Goal: Book appointment/travel/reservation

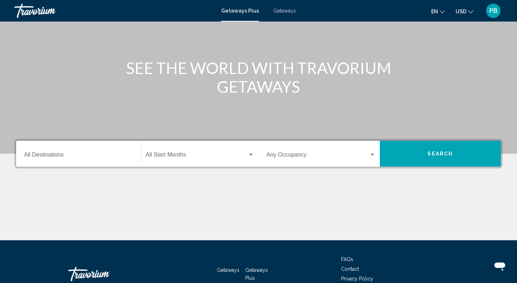
scroll to position [107, 0]
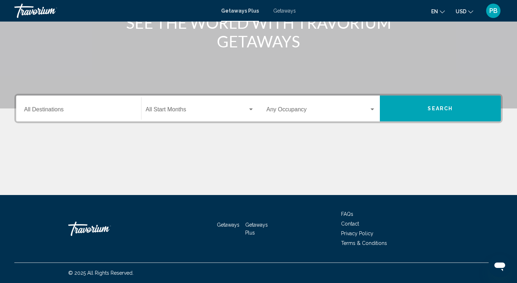
click at [112, 109] on input "Destination All Destinations" at bounding box center [78, 111] width 109 height 6
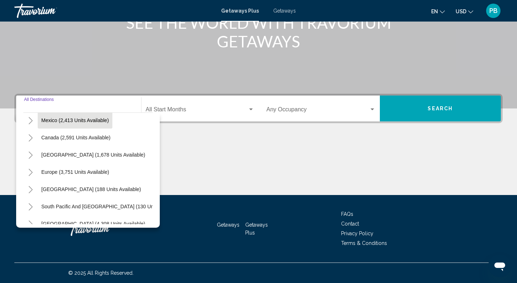
scroll to position [0, 0]
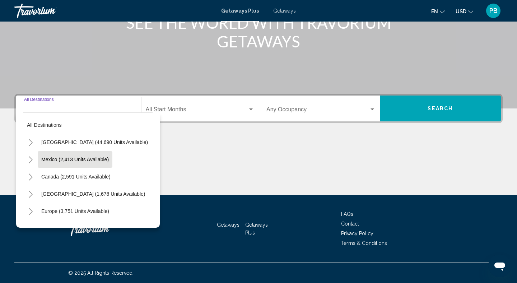
click at [104, 157] on span "Mexico (2,413 units available)" at bounding box center [74, 159] width 67 height 6
type input "**********"
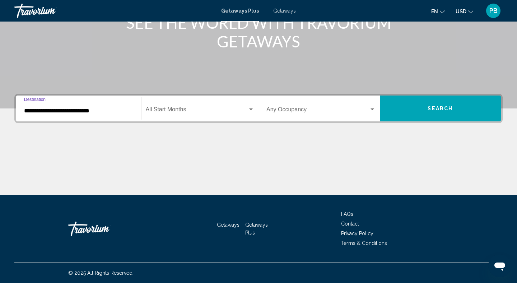
click at [237, 112] on span "Search widget" at bounding box center [197, 111] width 102 height 6
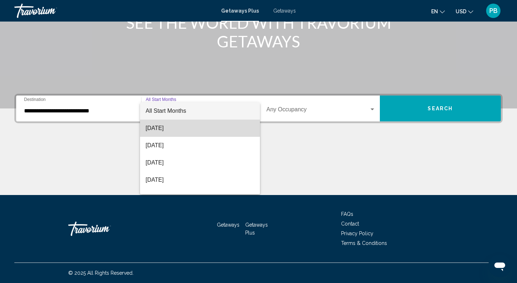
click at [206, 128] on span "August 2025" at bounding box center [200, 127] width 109 height 17
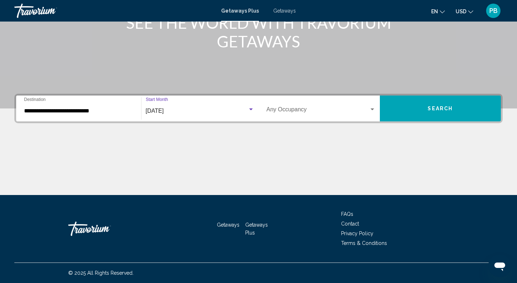
click at [232, 113] on div "August 2025" at bounding box center [197, 111] width 102 height 6
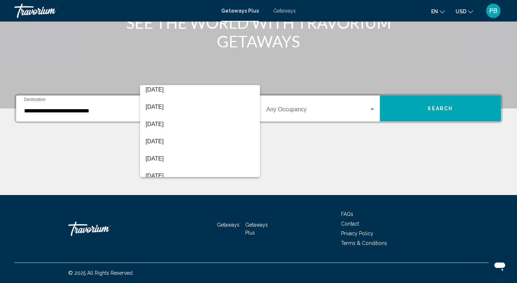
scroll to position [149, 0]
click at [211, 48] on div at bounding box center [258, 141] width 517 height 283
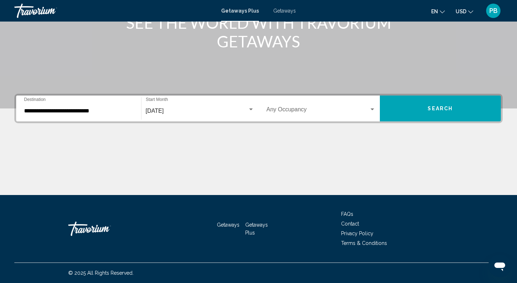
click at [283, 108] on span "Search widget" at bounding box center [317, 111] width 103 height 6
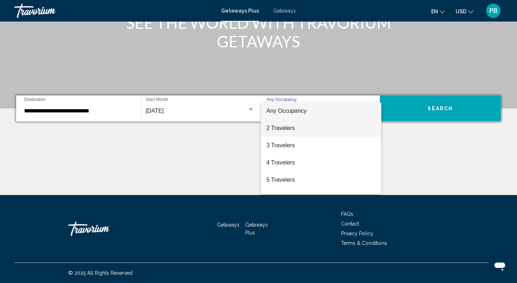
click at [278, 132] on span "2 Travelers" at bounding box center [320, 127] width 109 height 17
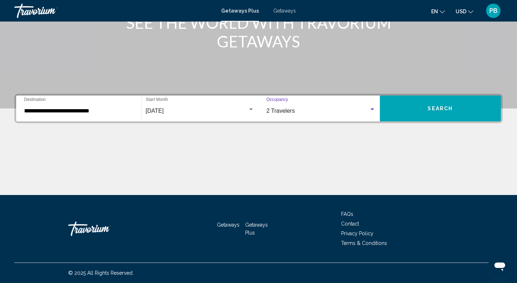
click at [417, 114] on button "Search" at bounding box center [440, 108] width 121 height 26
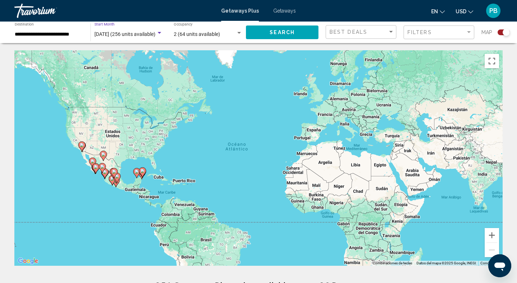
click at [159, 33] on div "Search widget" at bounding box center [160, 33] width 4 height 2
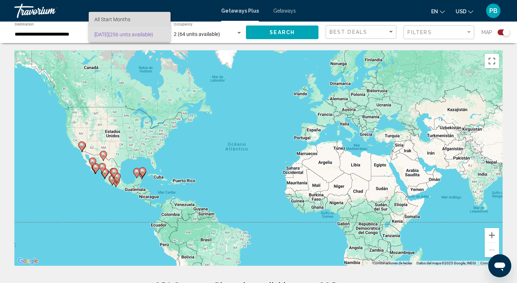
click at [158, 17] on span "All Start Months" at bounding box center [129, 19] width 70 height 15
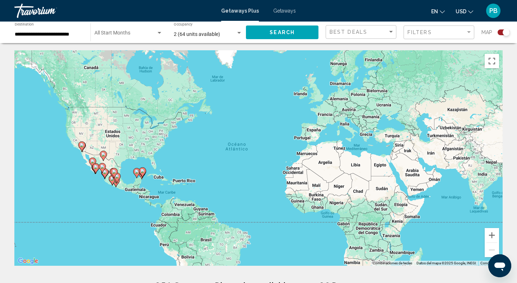
click at [150, 37] on div "Start Month All Start Months" at bounding box center [128, 33] width 68 height 20
click at [137, 33] on span "All Start Months" at bounding box center [129, 34] width 70 height 15
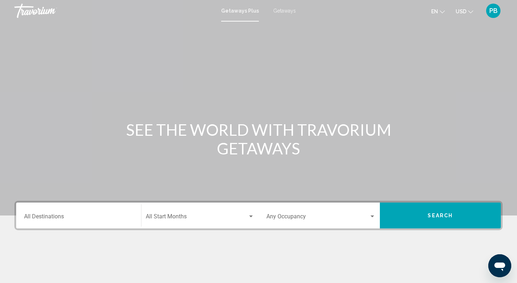
click at [100, 212] on div "Destination All Destinations" at bounding box center [78, 215] width 109 height 23
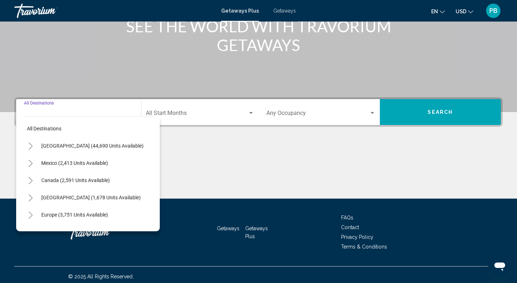
scroll to position [107, 0]
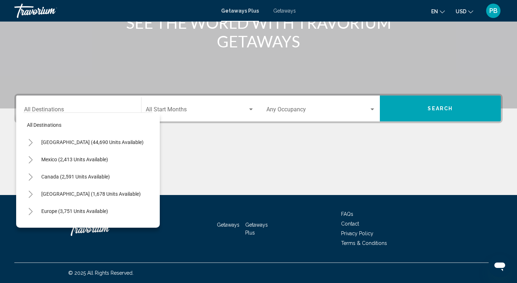
click at [112, 158] on div "Mexico (2,413 units available)" at bounding box center [87, 159] width 129 height 17
click at [110, 161] on button "Mexico (2,413 units available)" at bounding box center [75, 159] width 74 height 17
type input "**********"
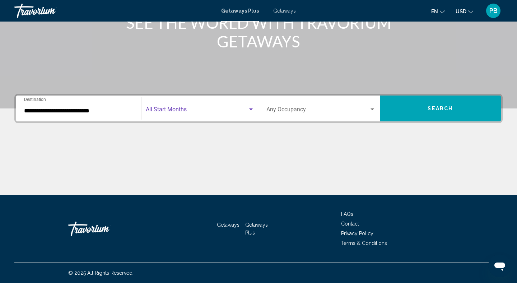
click at [212, 112] on span "Search widget" at bounding box center [197, 111] width 102 height 6
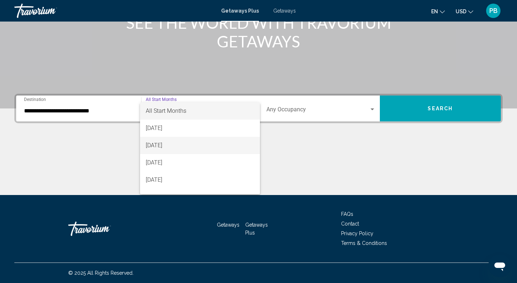
click at [187, 142] on span "September 2025" at bounding box center [200, 145] width 109 height 17
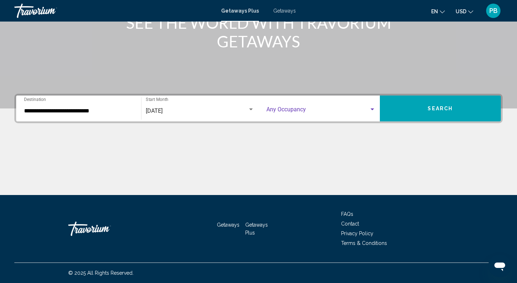
click at [281, 109] on span "Search widget" at bounding box center [317, 111] width 103 height 6
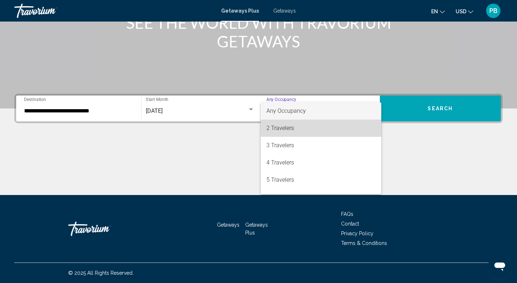
click at [277, 127] on span "2 Travelers" at bounding box center [320, 127] width 109 height 17
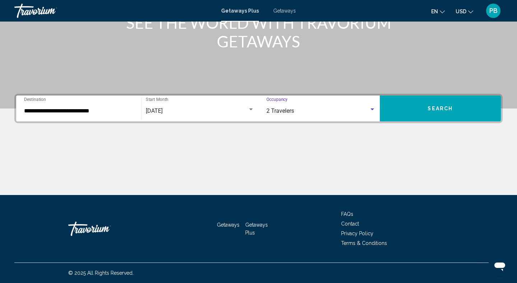
click at [399, 111] on button "Search" at bounding box center [440, 108] width 121 height 26
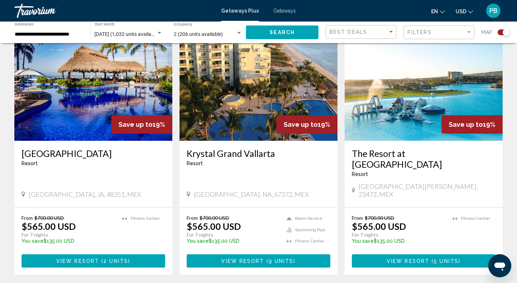
scroll to position [775, 0]
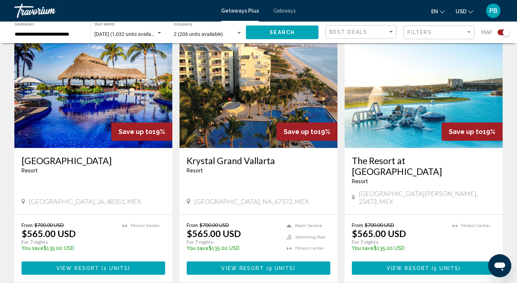
click at [158, 93] on img "Main content" at bounding box center [93, 90] width 158 height 115
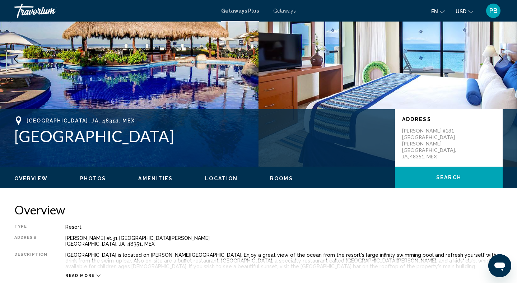
scroll to position [76, 0]
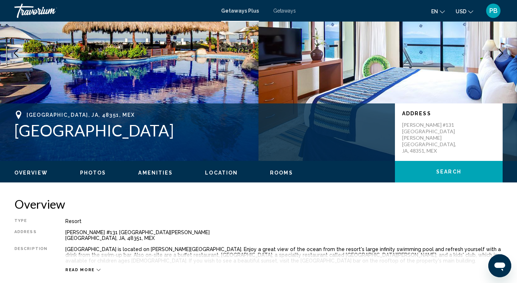
click at [90, 172] on span "Photos" at bounding box center [93, 173] width 26 height 6
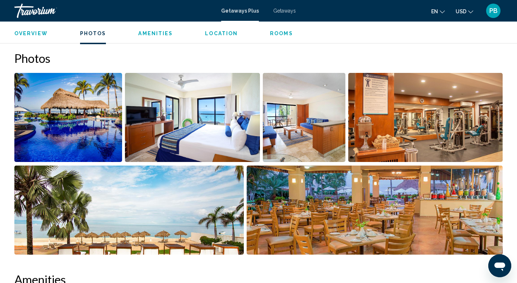
scroll to position [320, 0]
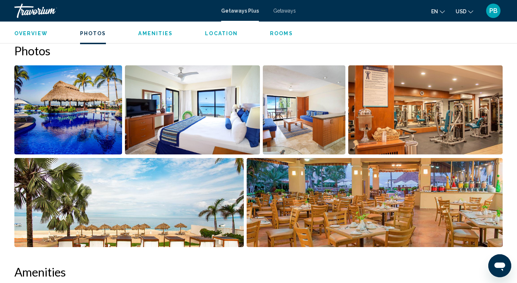
click at [84, 108] on img "Open full-screen image slider" at bounding box center [68, 109] width 108 height 89
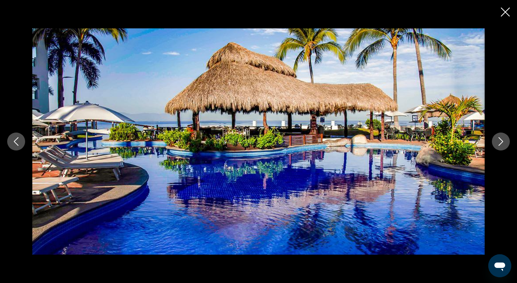
click at [503, 139] on icon "Next image" at bounding box center [500, 141] width 9 height 9
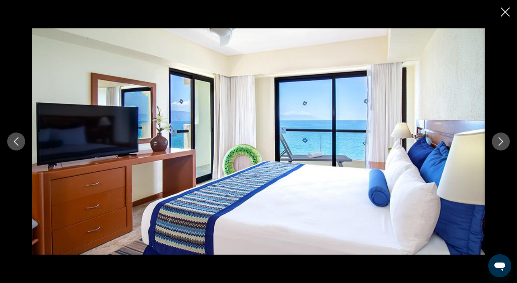
click at [503, 139] on icon "Next image" at bounding box center [500, 141] width 9 height 9
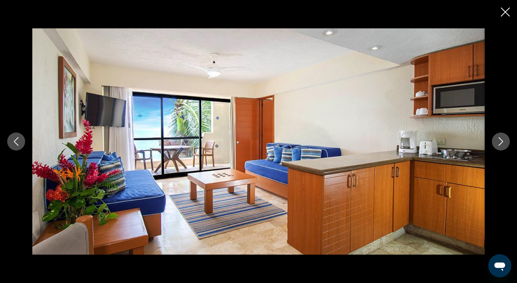
click at [503, 139] on icon "Next image" at bounding box center [500, 141] width 9 height 9
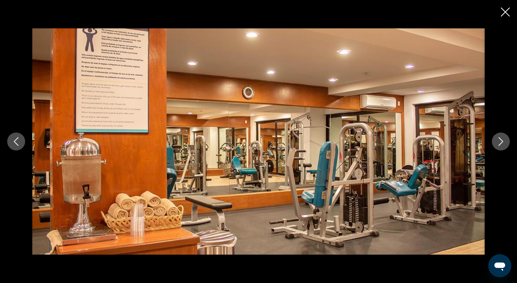
click at [503, 139] on icon "Next image" at bounding box center [500, 141] width 9 height 9
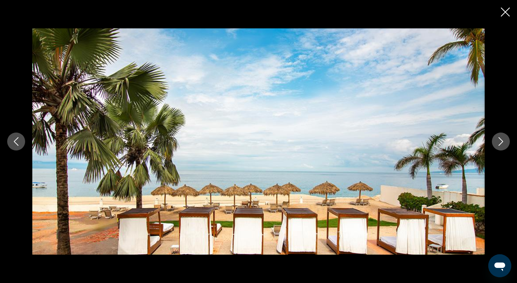
click at [503, 139] on icon "Next image" at bounding box center [500, 141] width 9 height 9
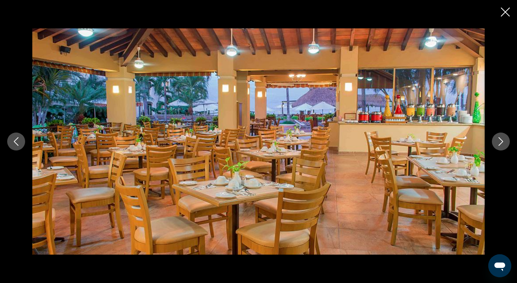
click at [503, 139] on icon "Next image" at bounding box center [500, 141] width 9 height 9
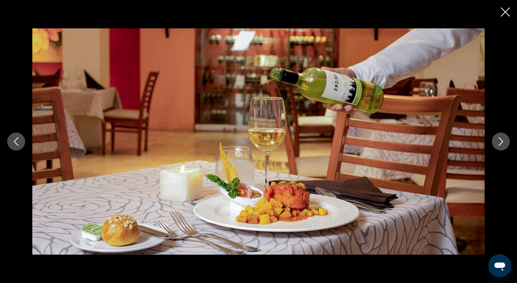
click at [503, 139] on icon "Next image" at bounding box center [500, 141] width 9 height 9
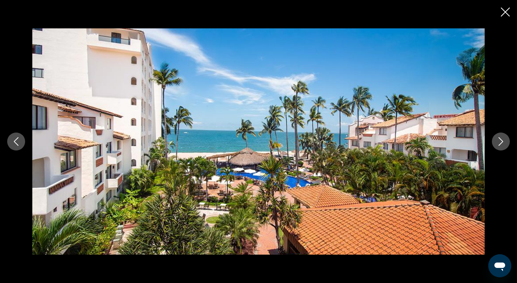
click at [503, 139] on icon "Next image" at bounding box center [500, 141] width 9 height 9
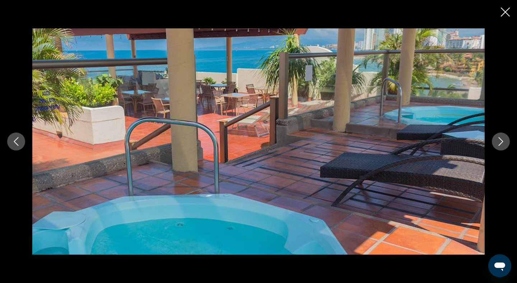
click at [503, 139] on icon "Next image" at bounding box center [500, 141] width 9 height 9
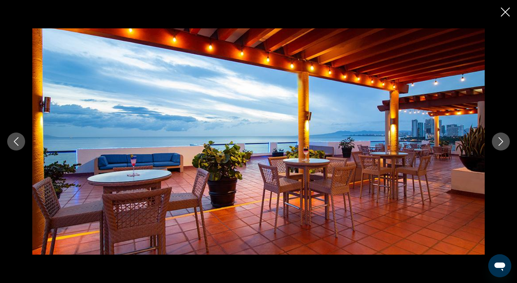
click at [503, 139] on icon "Next image" at bounding box center [500, 141] width 9 height 9
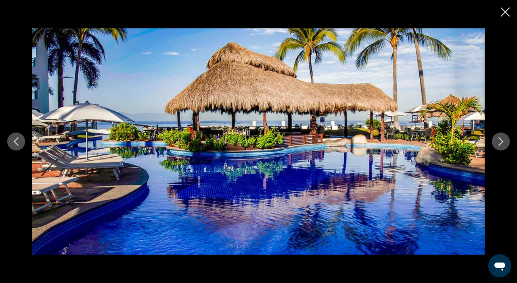
click at [503, 139] on icon "Next image" at bounding box center [500, 141] width 9 height 9
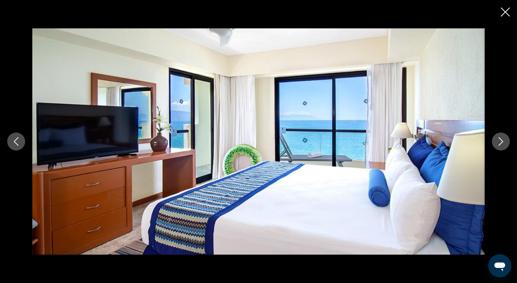
click at [503, 10] on icon "Close slideshow" at bounding box center [505, 12] width 9 height 9
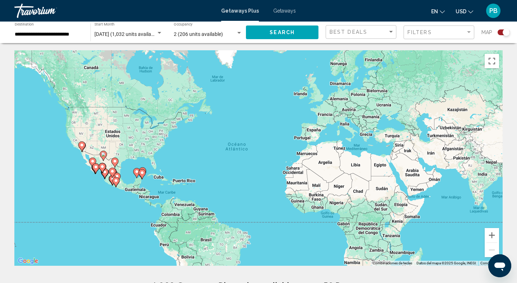
click at [73, 34] on input "**********" at bounding box center [49, 35] width 69 height 6
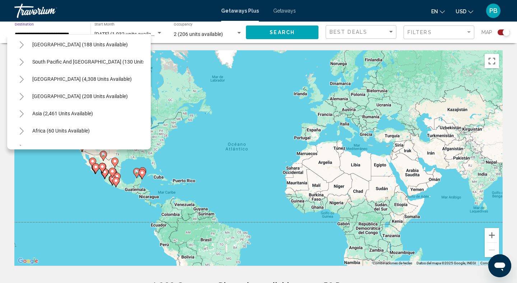
scroll to position [288, 0]
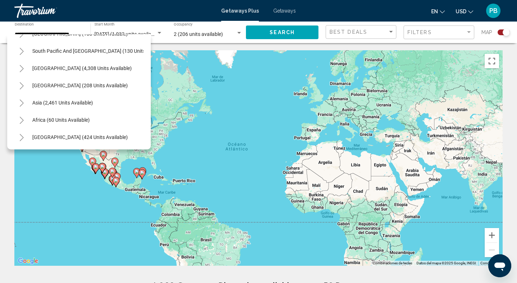
click at [202, 89] on div "Para activar la función de arrastrar con el teclado, presiona Alt + Intro. Una …" at bounding box center [258, 157] width 488 height 215
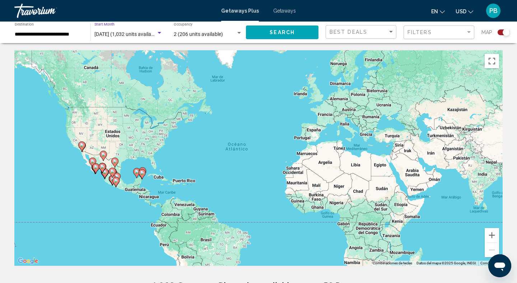
click at [160, 34] on div "Search widget" at bounding box center [159, 33] width 6 height 6
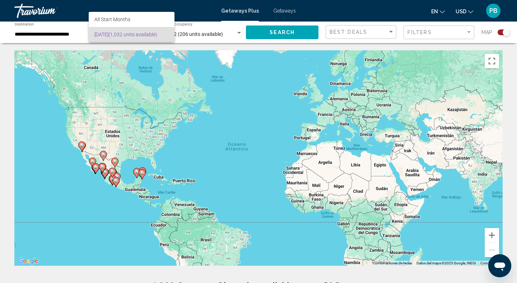
click at [56, 36] on div at bounding box center [258, 141] width 517 height 283
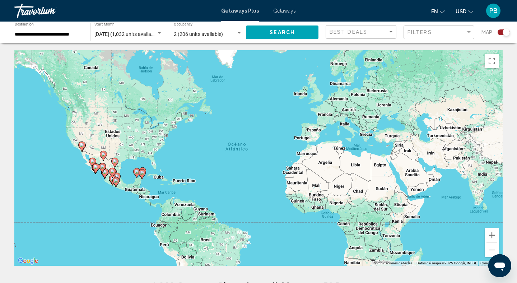
click at [56, 36] on input "**********" at bounding box center [49, 35] width 69 height 6
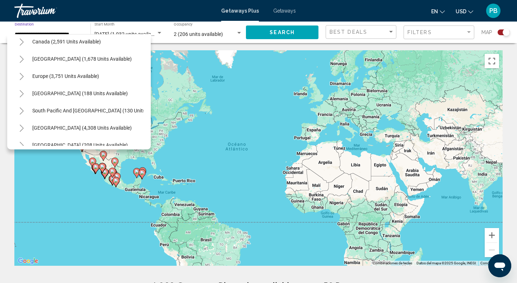
scroll to position [229, 0]
click at [22, 60] on icon "Toggle Caribbean & Atlantic Islands (1,678 units available)" at bounding box center [22, 58] width 4 height 7
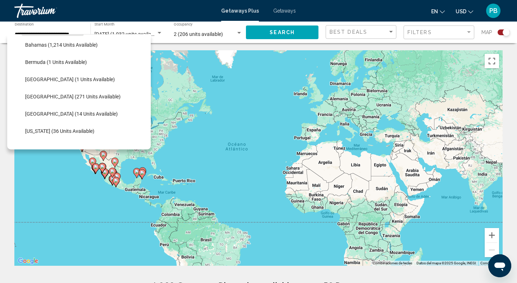
scroll to position [302, 0]
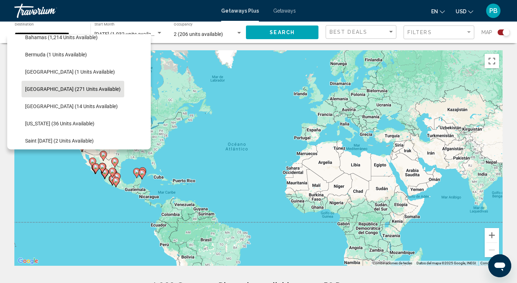
click at [71, 89] on span "Dominican Republic (271 units available)" at bounding box center [72, 89] width 95 height 6
type input "**********"
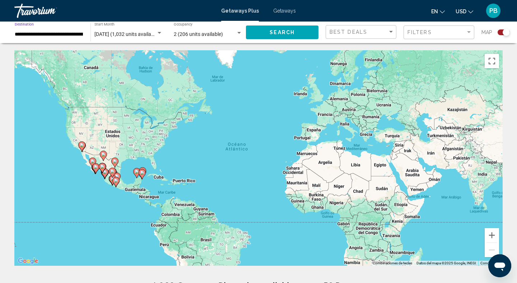
click at [267, 30] on button "Search" at bounding box center [282, 31] width 72 height 13
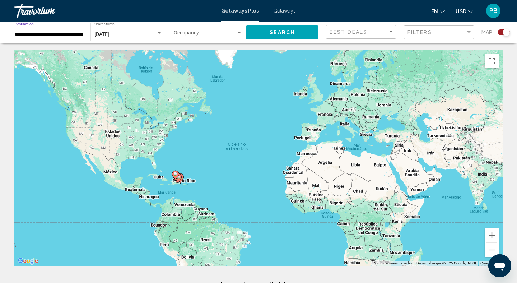
click at [64, 33] on input "**********" at bounding box center [49, 35] width 69 height 6
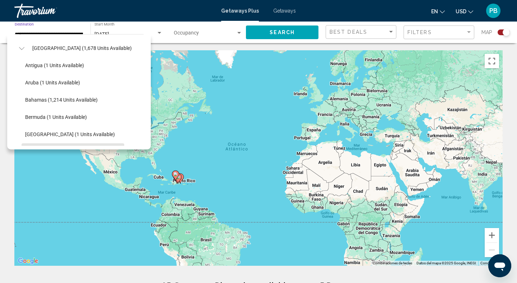
scroll to position [43, 0]
